Goal: Obtain resource: Download file/media

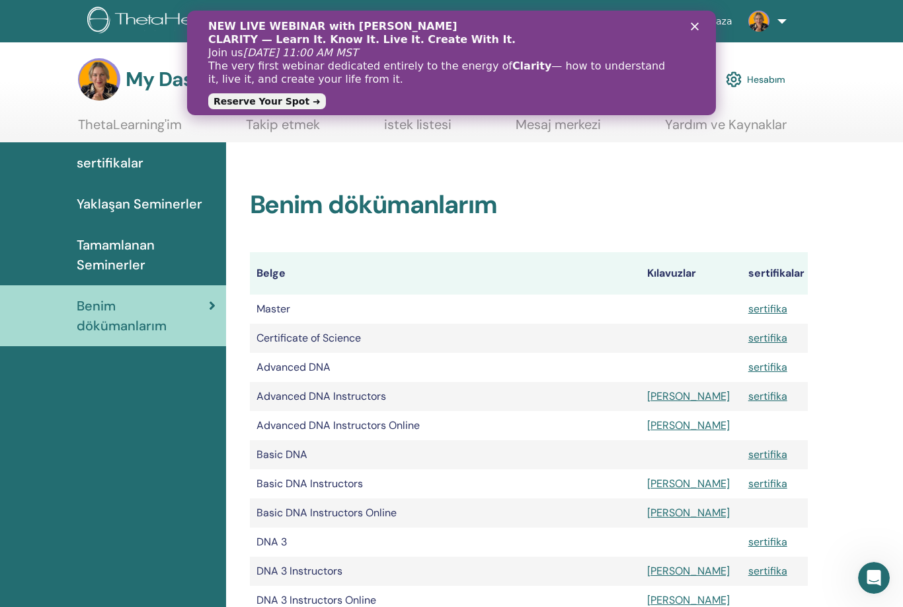
click at [140, 175] on link "sertifikalar" at bounding box center [113, 162] width 226 height 41
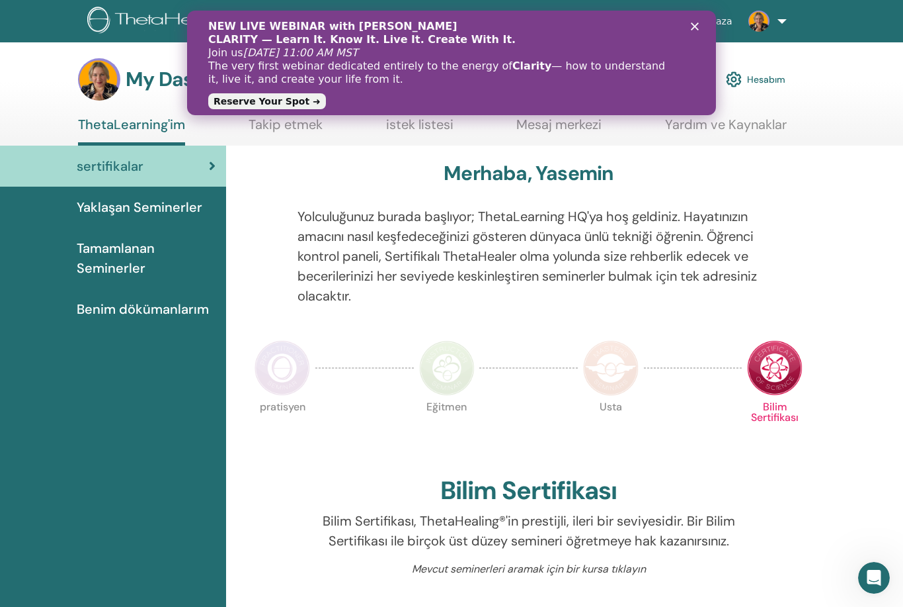
click at [697, 29] on polygon "Kapat" at bounding box center [695, 26] width 8 height 8
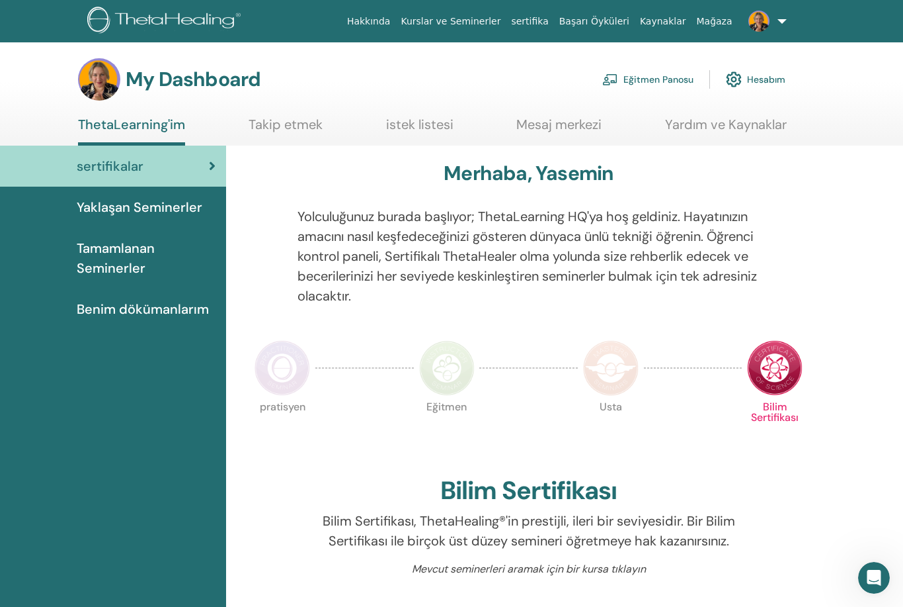
click at [658, 90] on link "Eğitmen Panosu" at bounding box center [648, 79] width 91 height 29
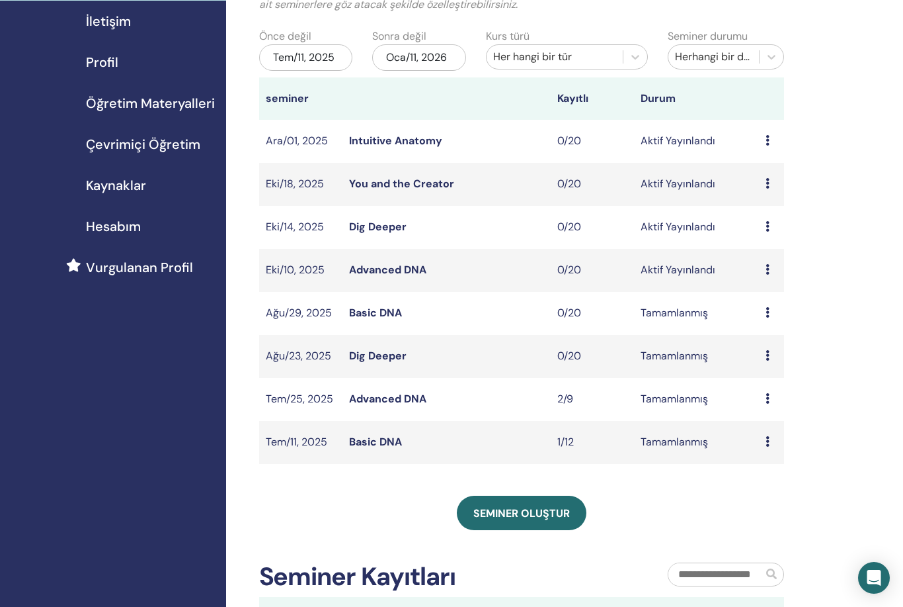
scroll to position [123, 0]
click at [171, 108] on span "Öğretim Materyalleri" at bounding box center [150, 104] width 129 height 20
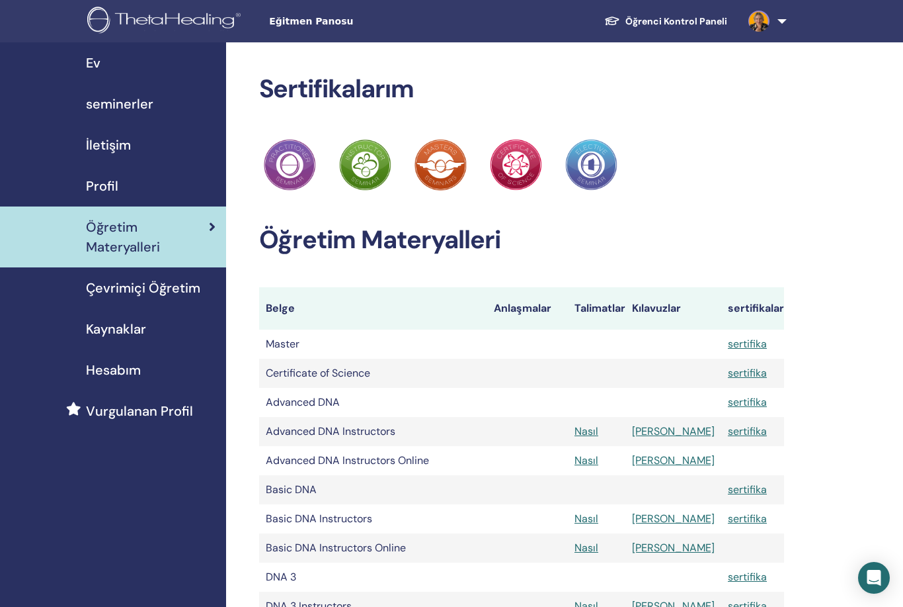
click at [140, 324] on span "Kaynaklar" at bounding box center [116, 329] width 60 height 20
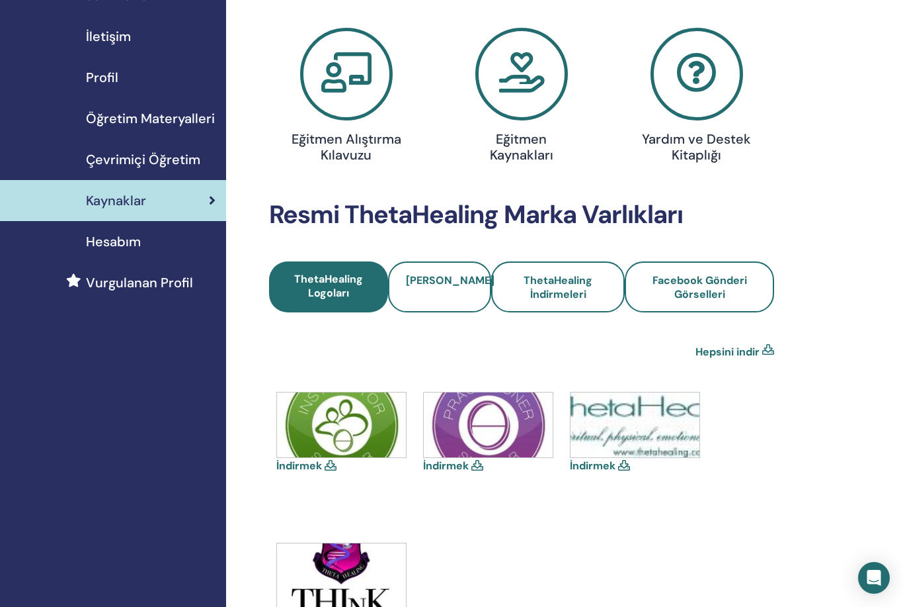
scroll to position [59, 0]
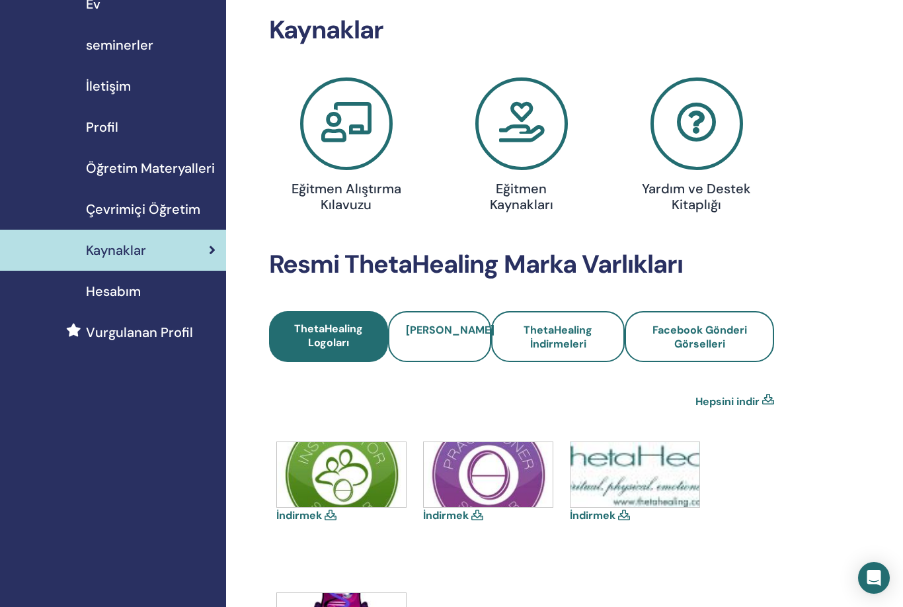
click at [437, 337] on span "[PERSON_NAME]" at bounding box center [450, 330] width 89 height 14
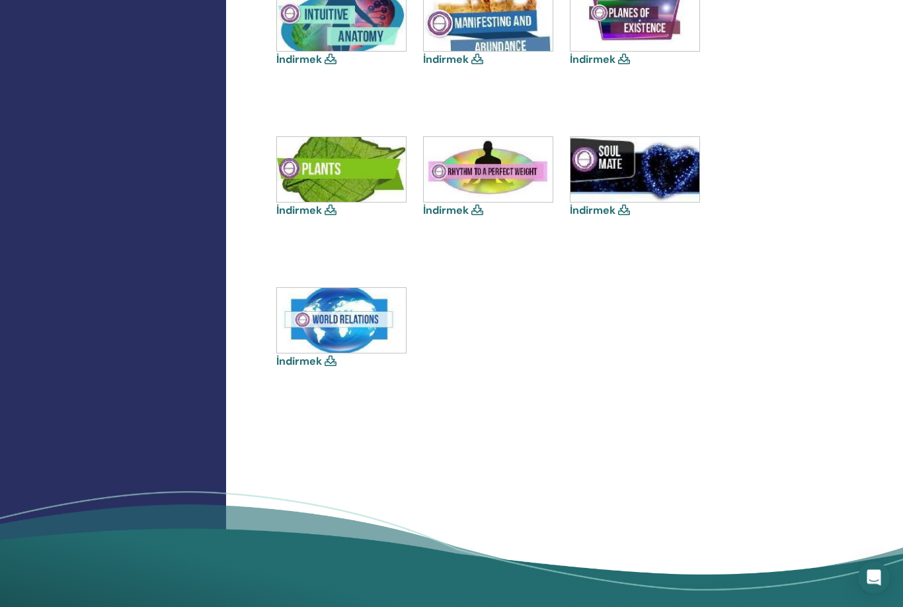
scroll to position [1118, 0]
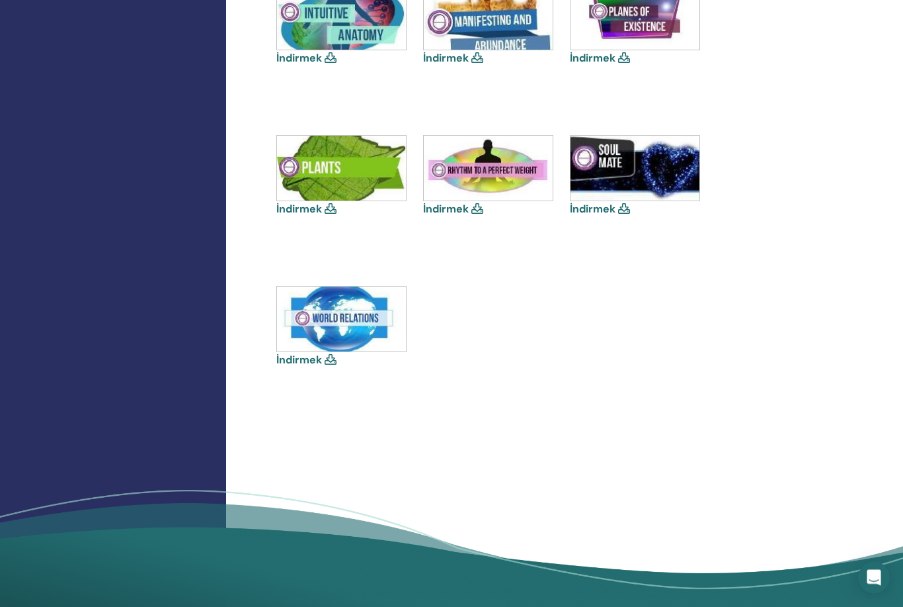
click at [327, 334] on img at bounding box center [341, 319] width 129 height 65
click at [327, 349] on img at bounding box center [341, 319] width 129 height 65
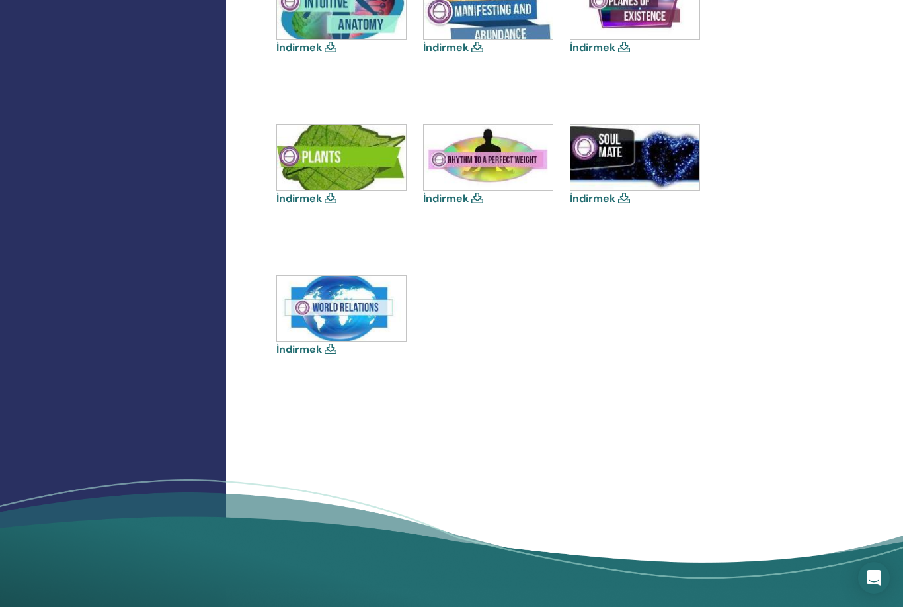
scroll to position [1120, 0]
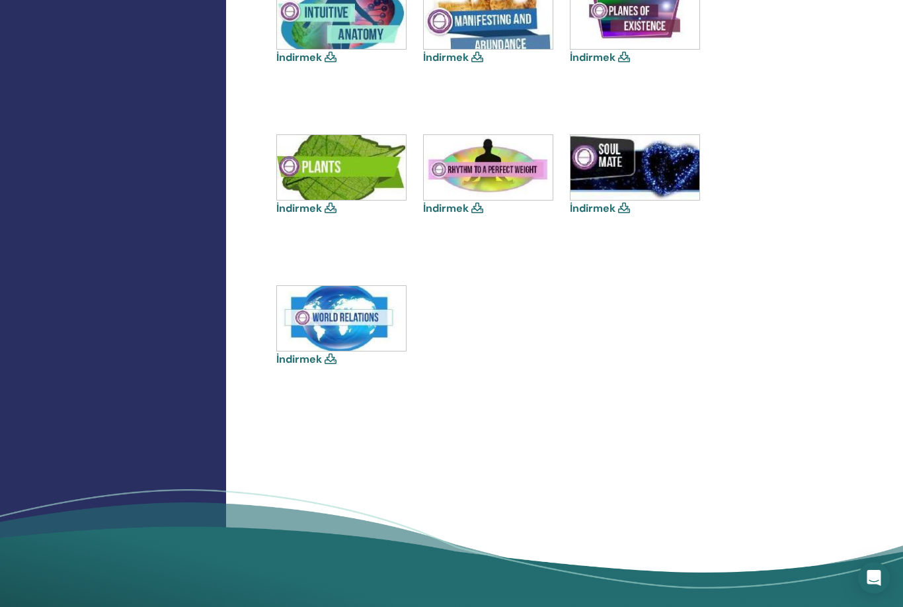
click at [321, 311] on img at bounding box center [341, 318] width 129 height 65
click at [315, 297] on img at bounding box center [341, 318] width 129 height 65
click at [334, 362] on icon at bounding box center [331, 358] width 12 height 11
click at [306, 349] on img at bounding box center [341, 318] width 129 height 65
click at [299, 356] on link "İndirmek" at bounding box center [299, 359] width 46 height 14
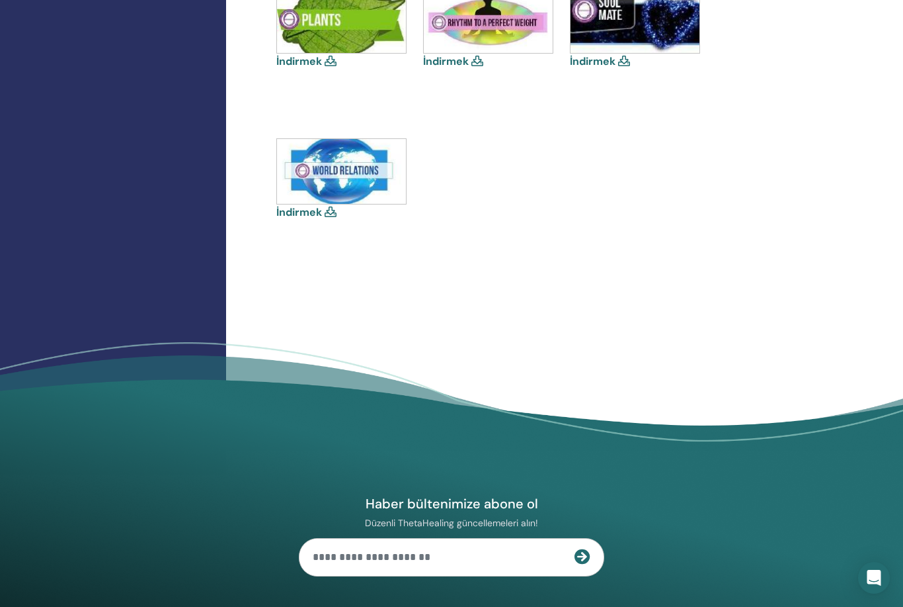
scroll to position [1282, 0]
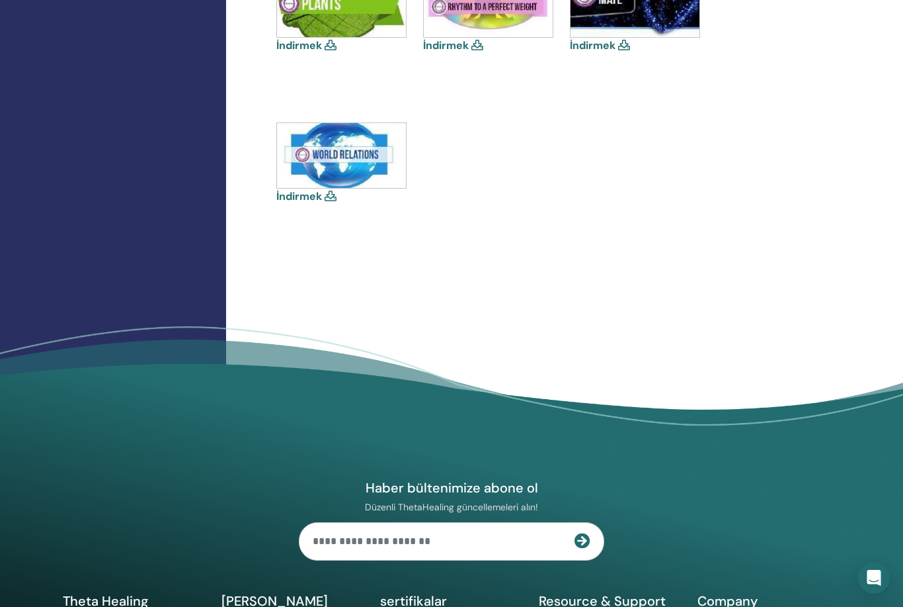
click at [319, 168] on img at bounding box center [341, 155] width 129 height 65
click at [331, 206] on div "İndirmek" at bounding box center [342, 181] width 132 height 119
click at [319, 200] on link "İndirmek" at bounding box center [299, 196] width 46 height 14
